Goal: Task Accomplishment & Management: Manage account settings

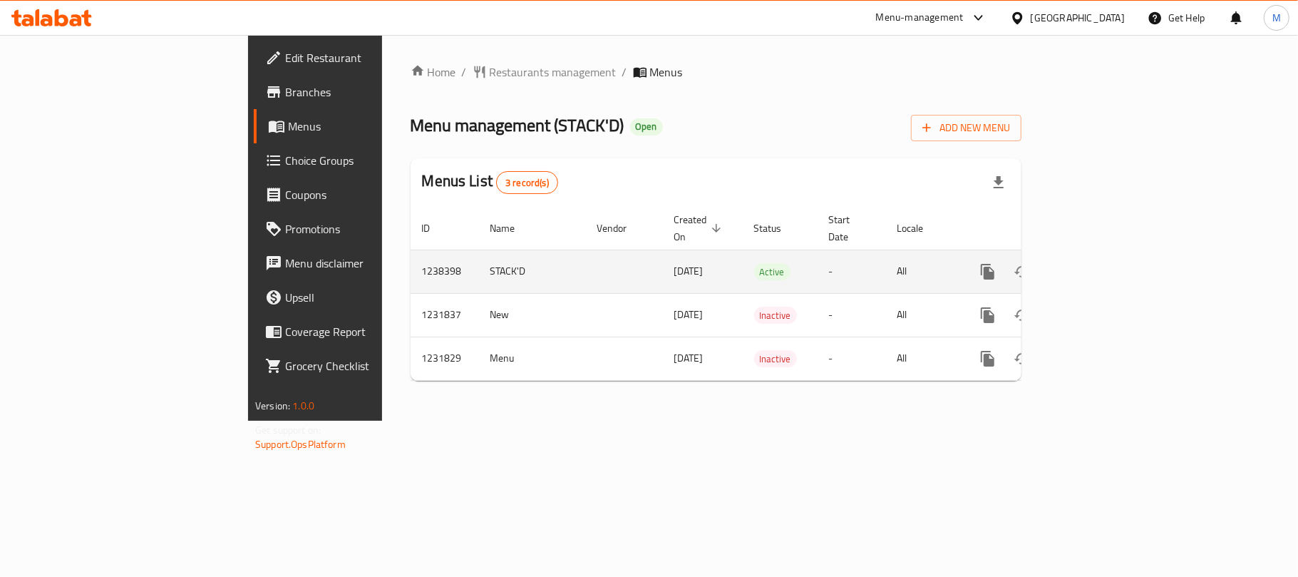
click at [1100, 263] on icon "enhanced table" at bounding box center [1090, 271] width 17 height 17
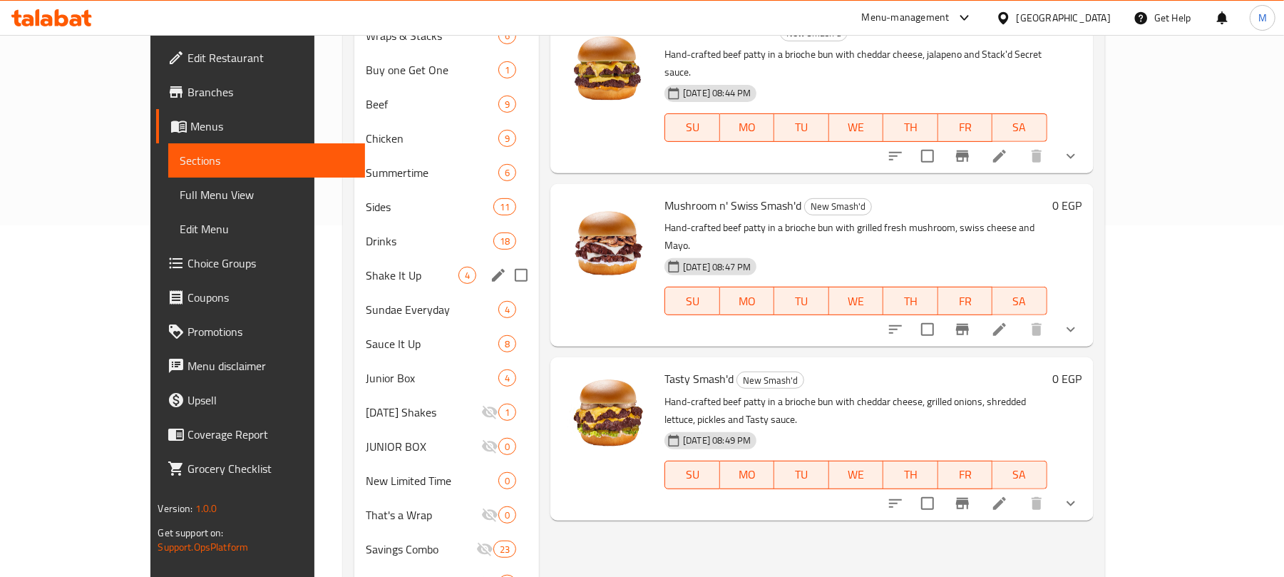
scroll to position [380, 0]
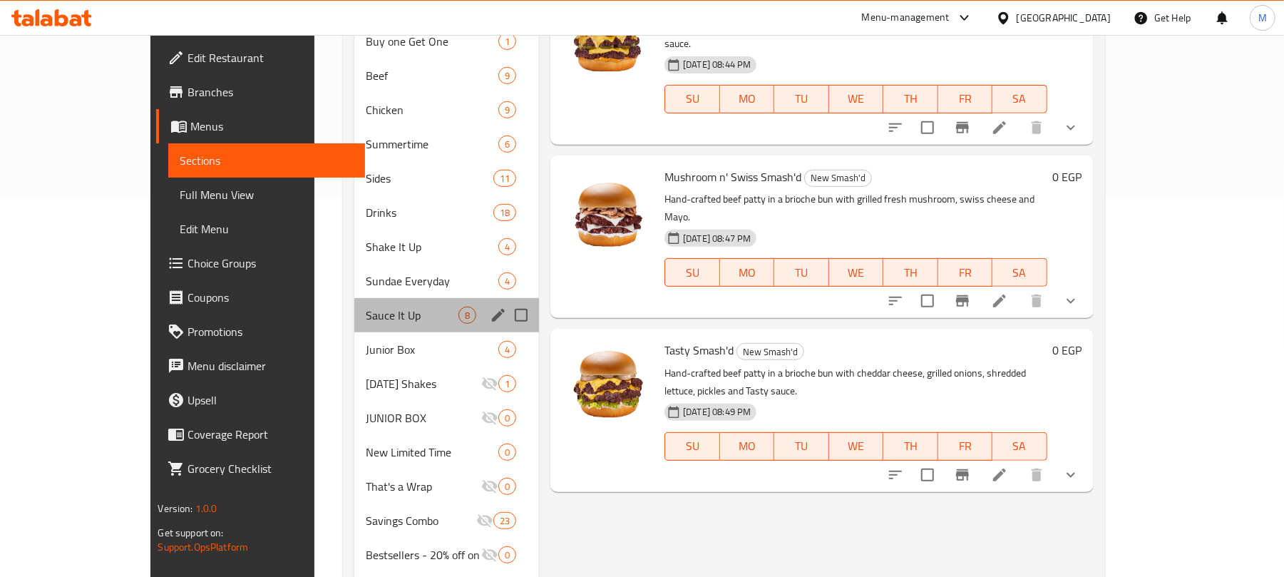
click at [354, 304] on div "Sauce It Up 8" at bounding box center [446, 315] width 185 height 34
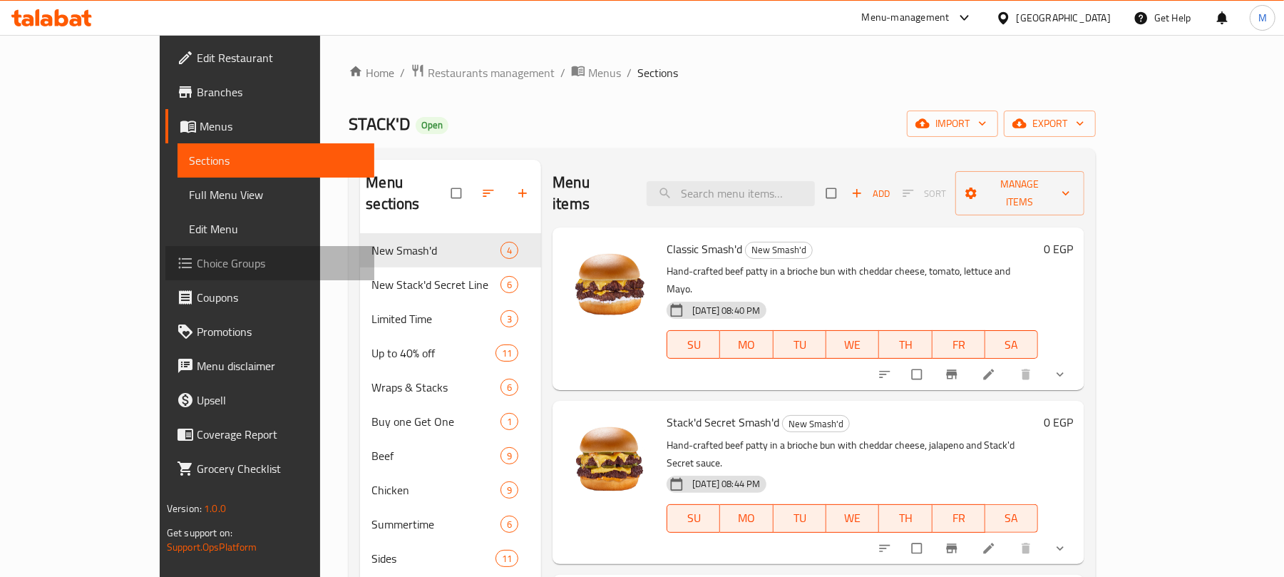
click at [197, 261] on span "Choice Groups" at bounding box center [280, 263] width 166 height 17
